Goal: Task Accomplishment & Management: Use online tool/utility

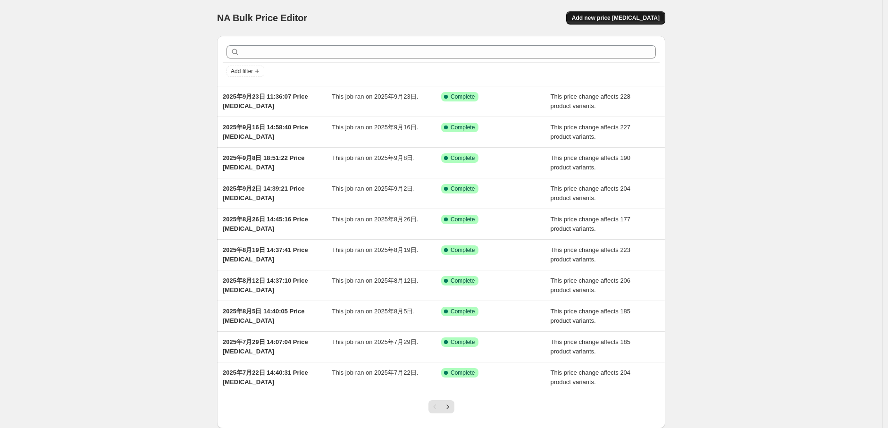
click at [621, 20] on span "Add new price change job" at bounding box center [616, 18] width 88 height 8
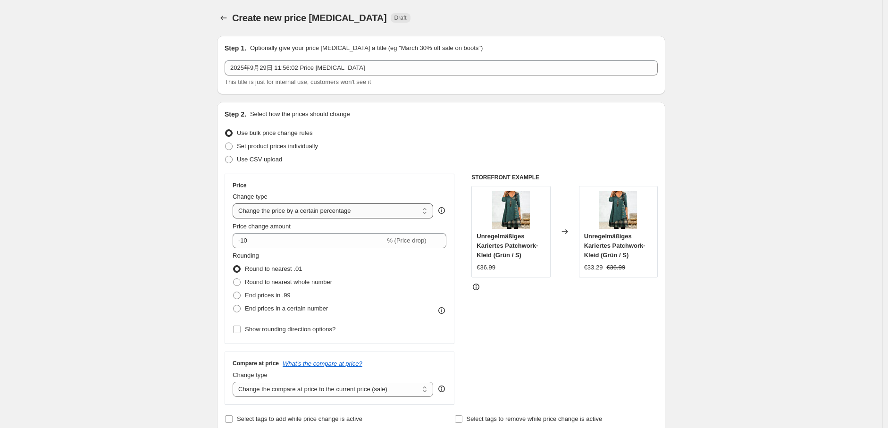
click at [350, 210] on select "Change the price to a certain amount Change the price by a certain amount Chang…" at bounding box center [333, 210] width 201 height 15
select select "no_change"
click at [235, 203] on select "Change the price to a certain amount Change the price by a certain amount Chang…" at bounding box center [333, 210] width 201 height 15
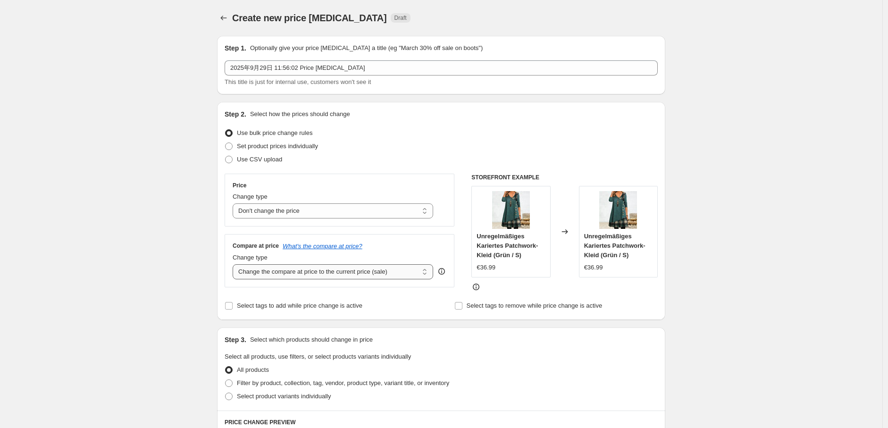
click at [294, 274] on select "Change the compare at price to the current price (sale) Change the compare at p…" at bounding box center [333, 271] width 201 height 15
select select "remove"
click at [235, 265] on select "Change the compare at price to the current price (sale) Change the compare at p…" at bounding box center [333, 271] width 201 height 15
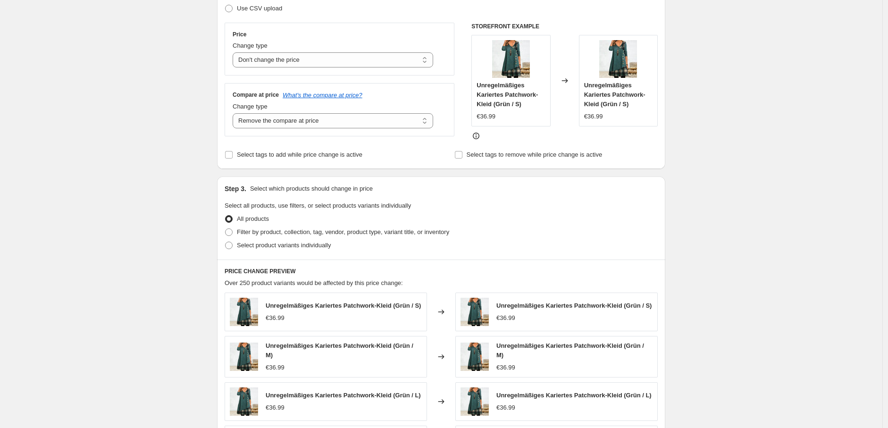
scroll to position [157, 0]
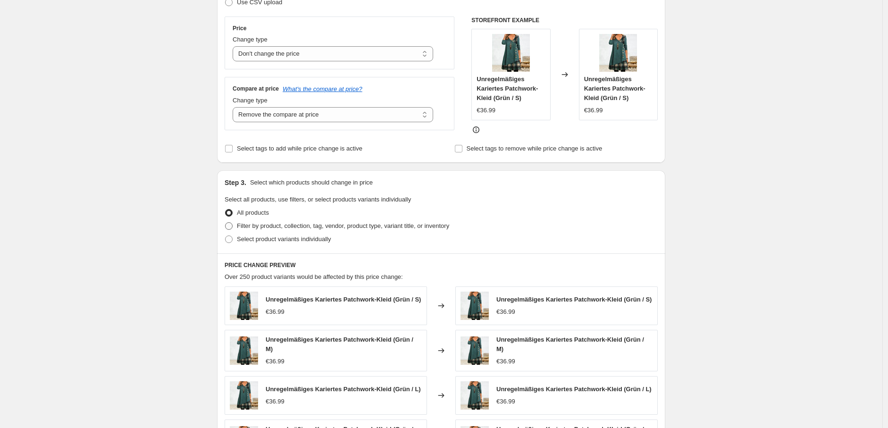
click at [227, 226] on span at bounding box center [229, 226] width 8 height 8
click at [226, 223] on input "Filter by product, collection, tag, vendor, product type, variant title, or inv…" at bounding box center [225, 222] width 0 height 0
radio input "true"
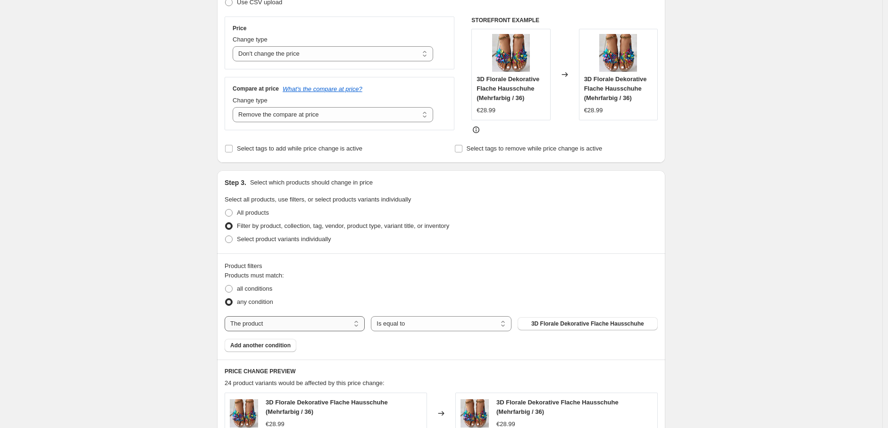
click at [309, 325] on select "The product The product's collection The product's tag The product's vendor The…" at bounding box center [295, 323] width 140 height 15
select select "tag"
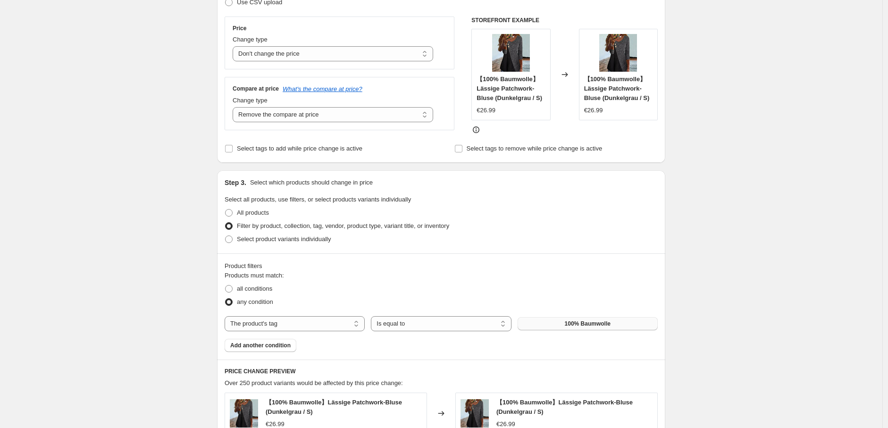
click at [591, 323] on span "100% Baumwolle" at bounding box center [588, 324] width 46 height 8
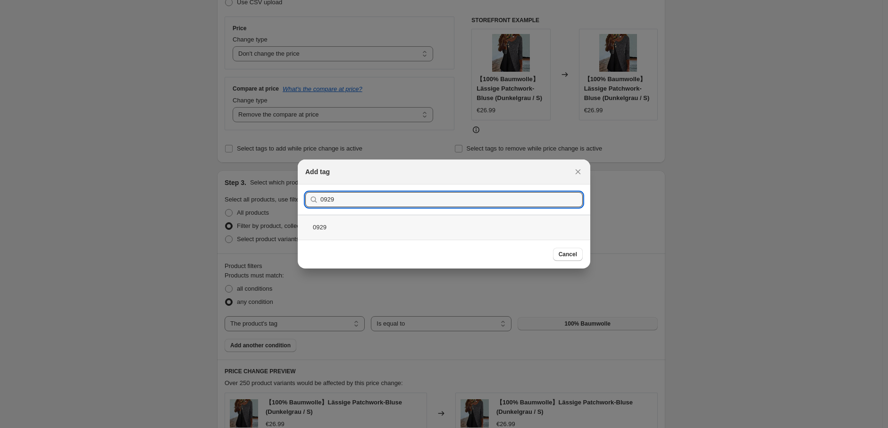
type input "0929"
click at [380, 220] on div "0929" at bounding box center [444, 227] width 293 height 25
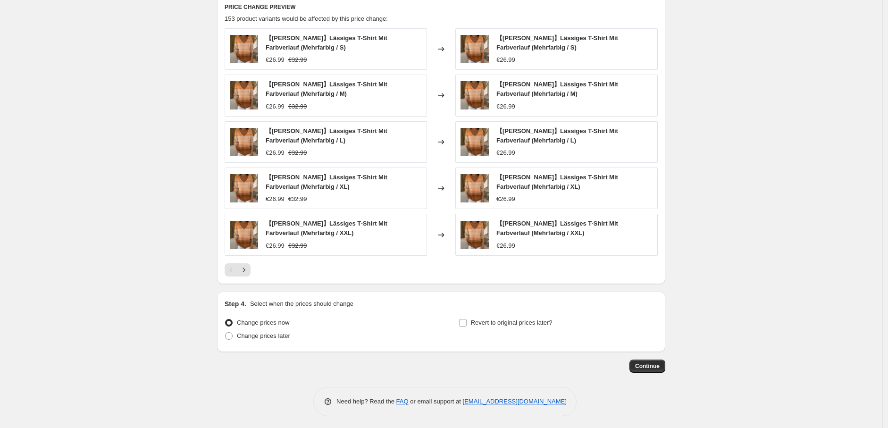
scroll to position [533, 0]
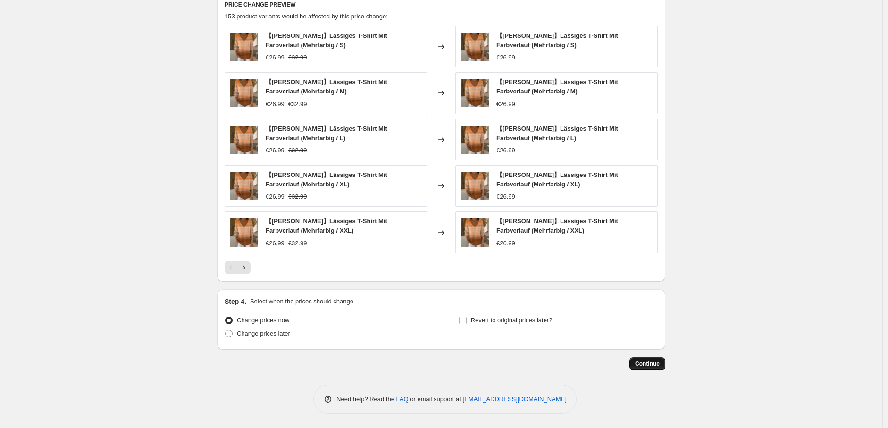
click at [645, 359] on button "Continue" at bounding box center [647, 363] width 36 height 13
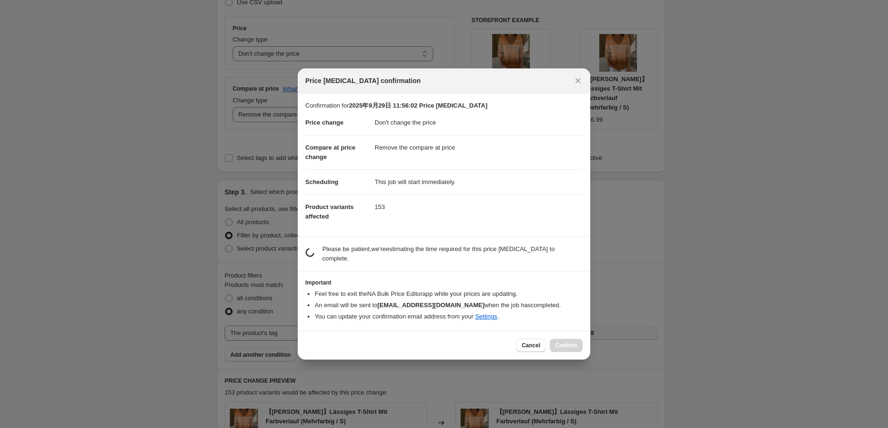
scroll to position [0, 0]
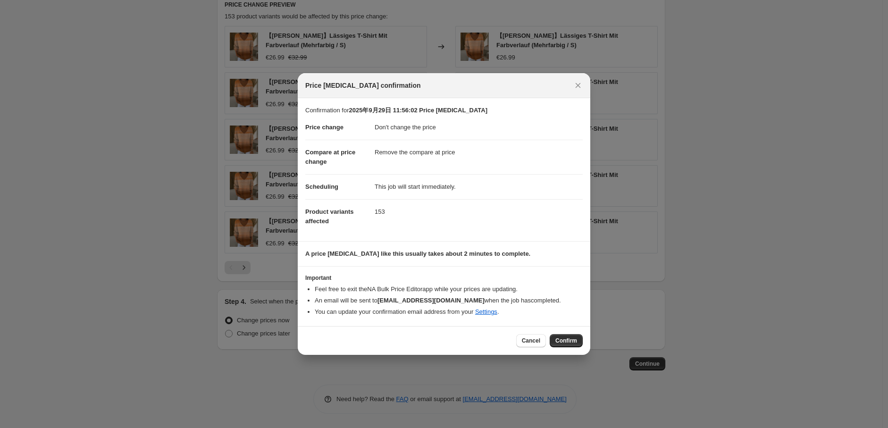
click at [565, 340] on span "Confirm" at bounding box center [566, 341] width 22 height 8
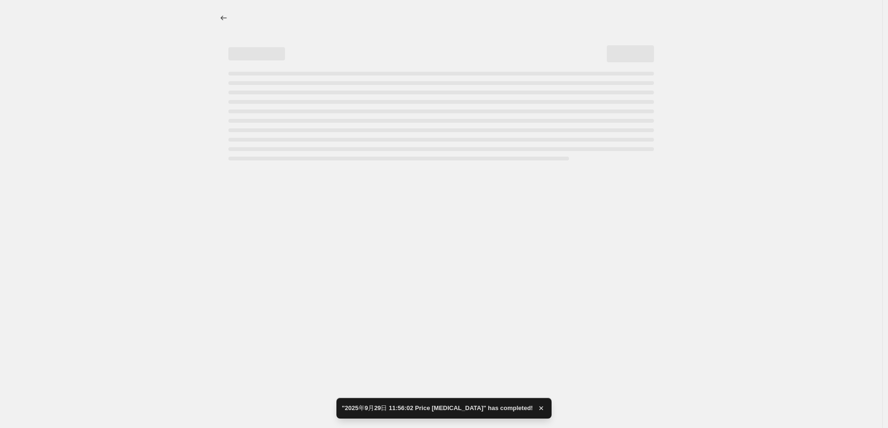
select select "no_change"
select select "remove"
select select "tag"
